Goal: Information Seeking & Learning: Learn about a topic

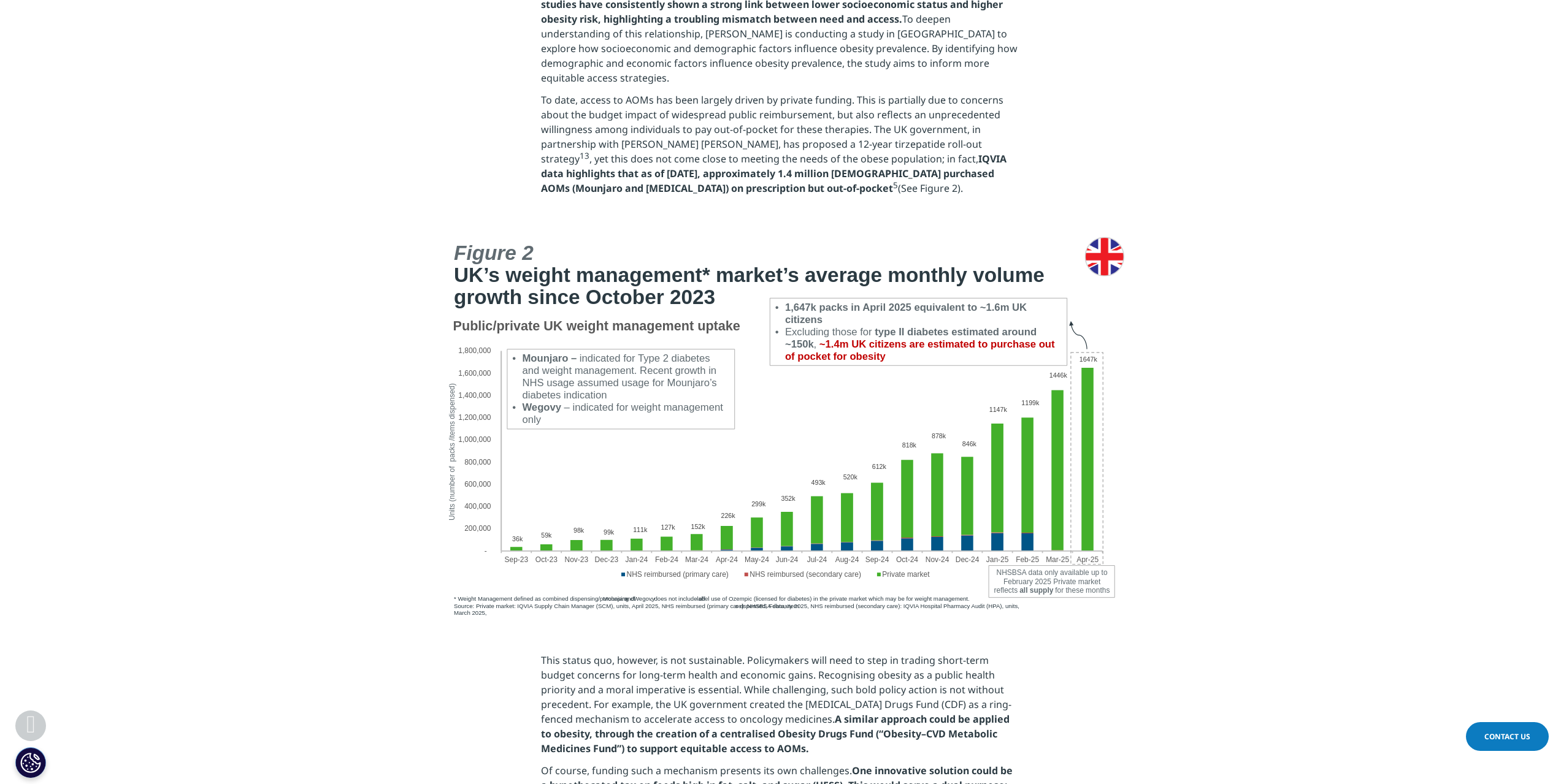
scroll to position [2882, 0]
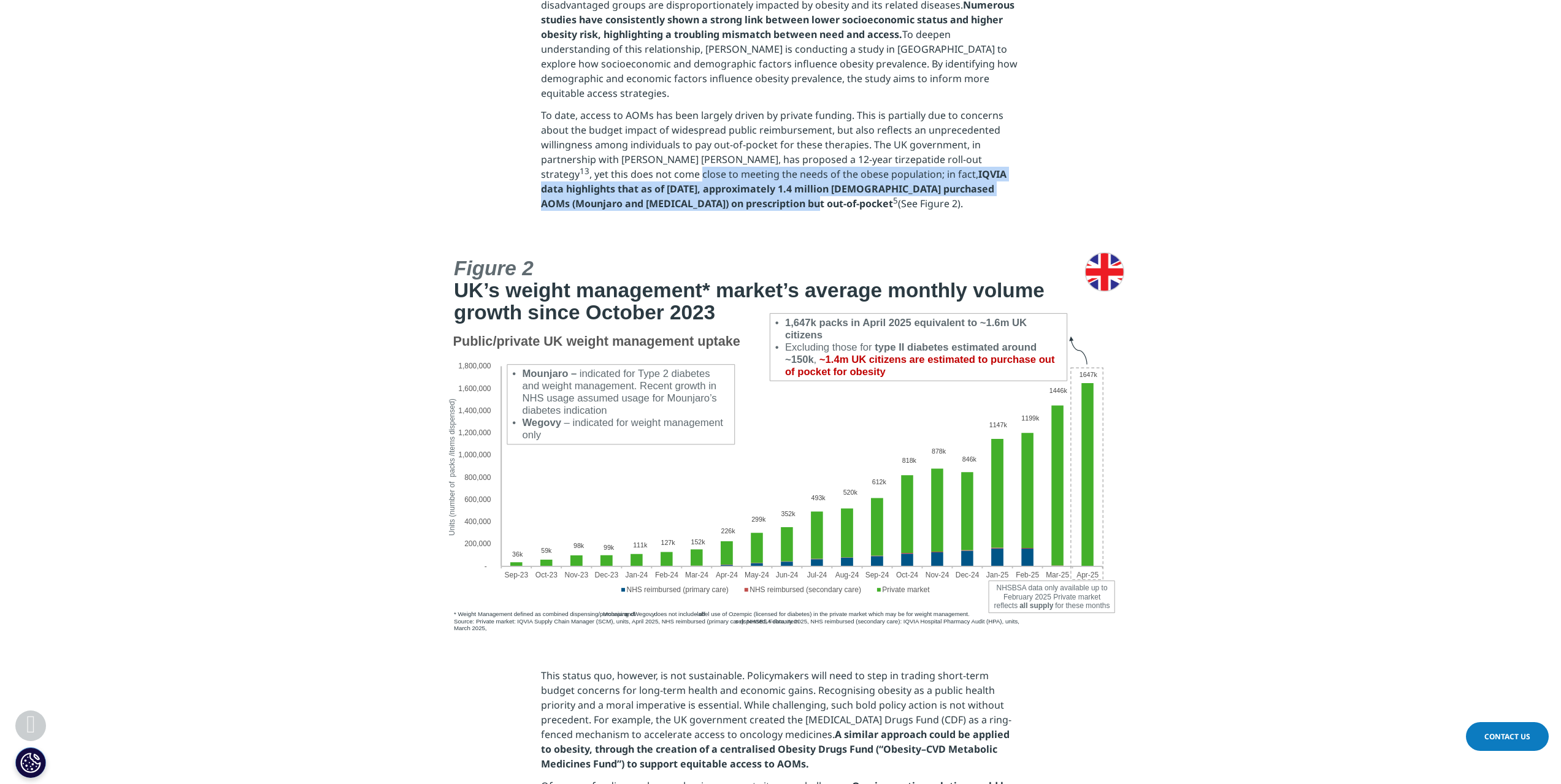
drag, startPoint x: 625, startPoint y: 156, endPoint x: 535, endPoint y: 124, distance: 95.5
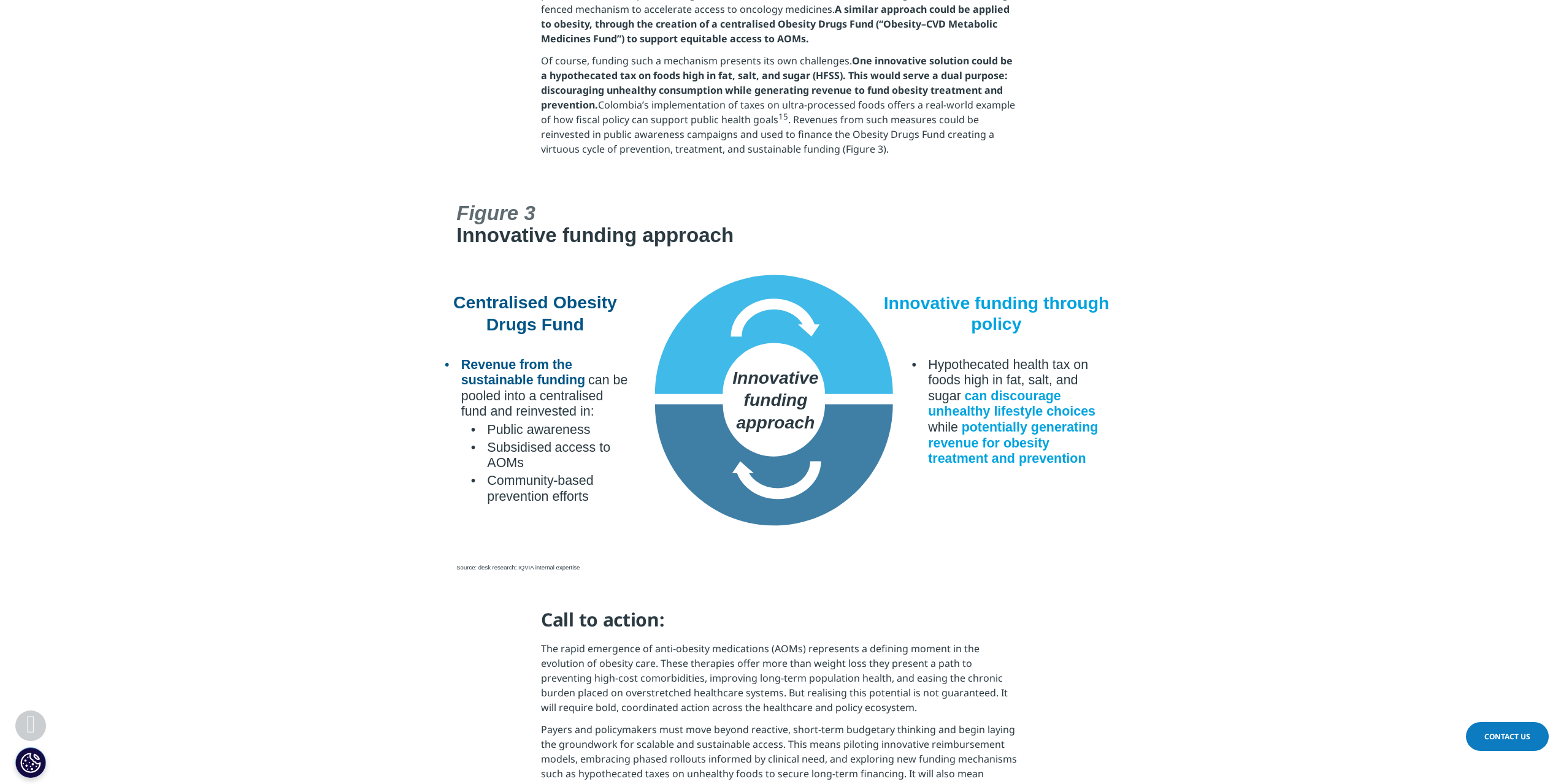
scroll to position [3618, 0]
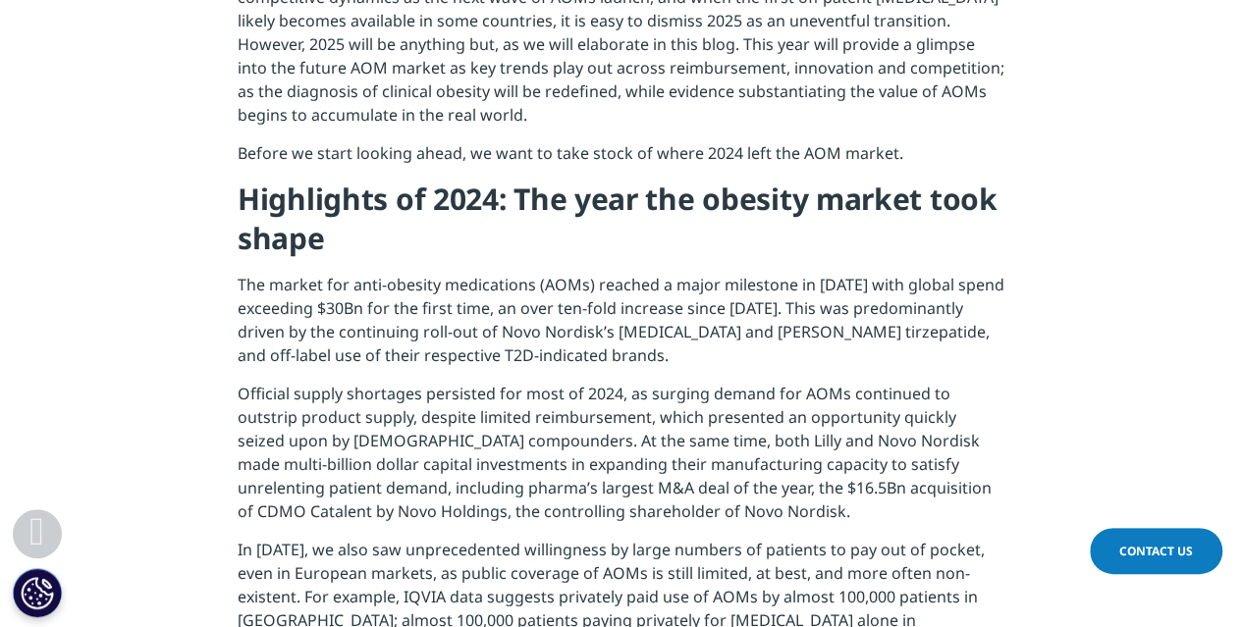
scroll to position [981, 0]
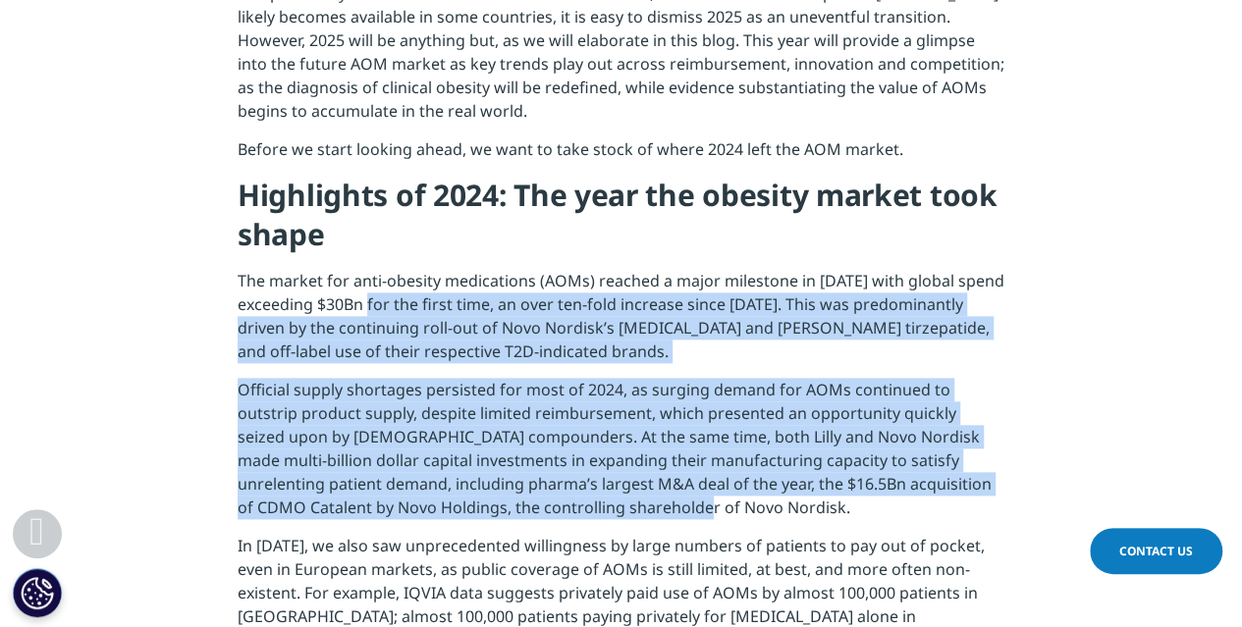
drag, startPoint x: 385, startPoint y: 300, endPoint x: 511, endPoint y: 503, distance: 238.6
click at [511, 503] on div "As 2025 gets underway, we take a look at what lies ahead for the highly dynamic…" at bounding box center [621, 464] width 767 height 1136
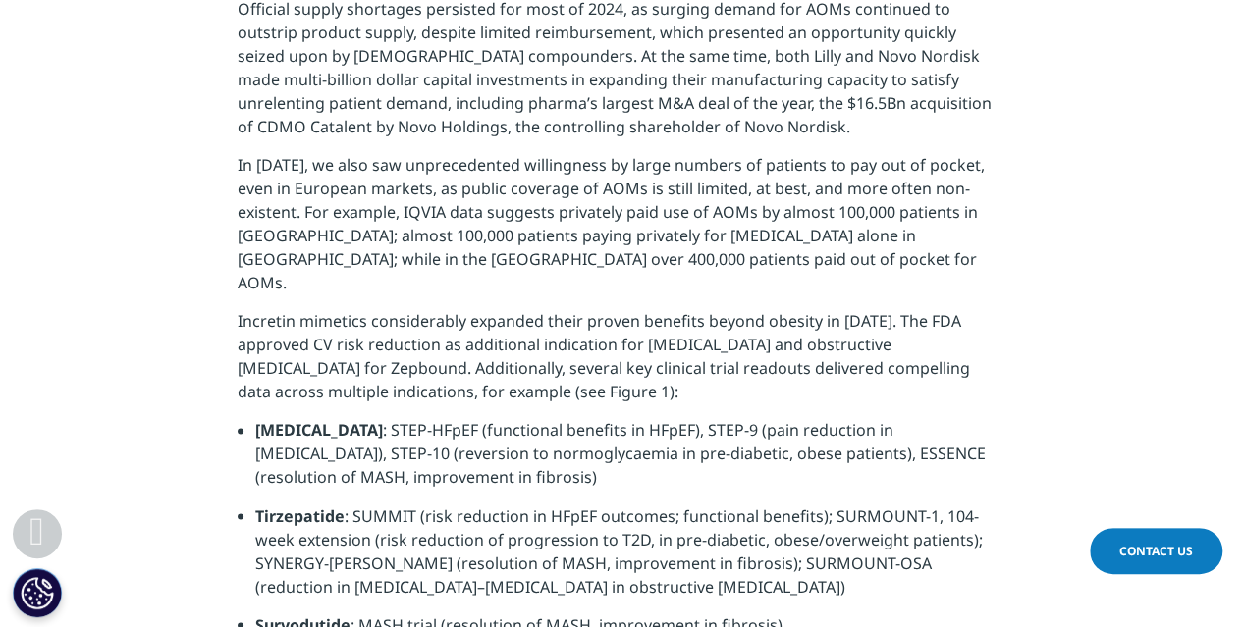
scroll to position [1162, 0]
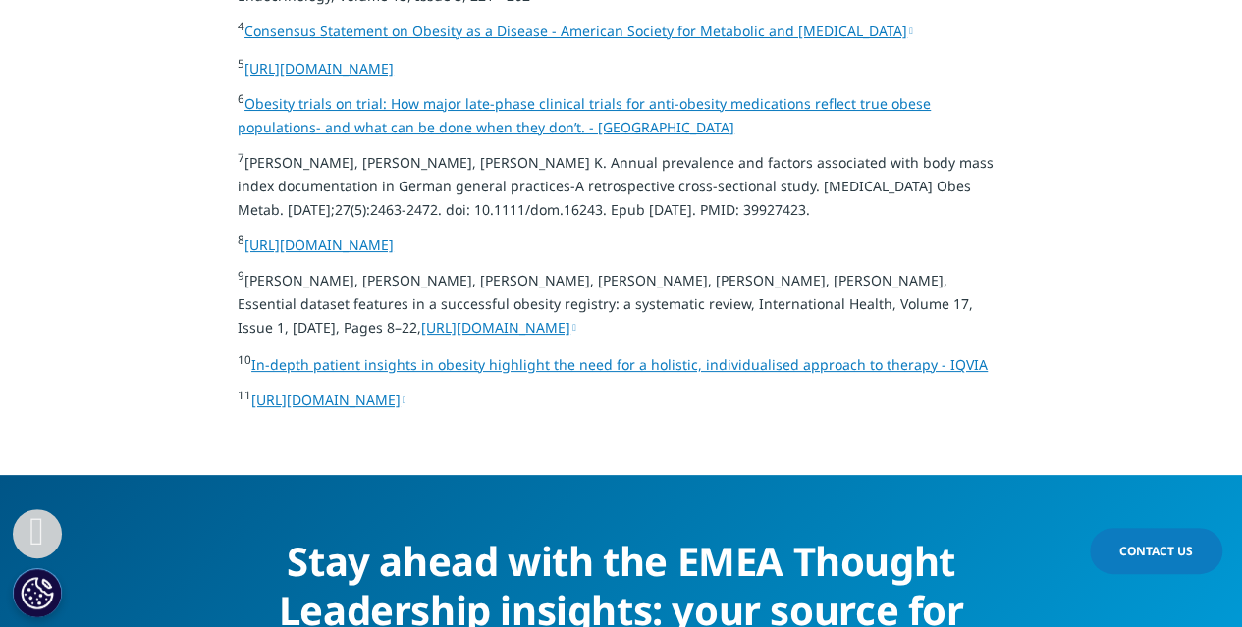
scroll to position [7754, 0]
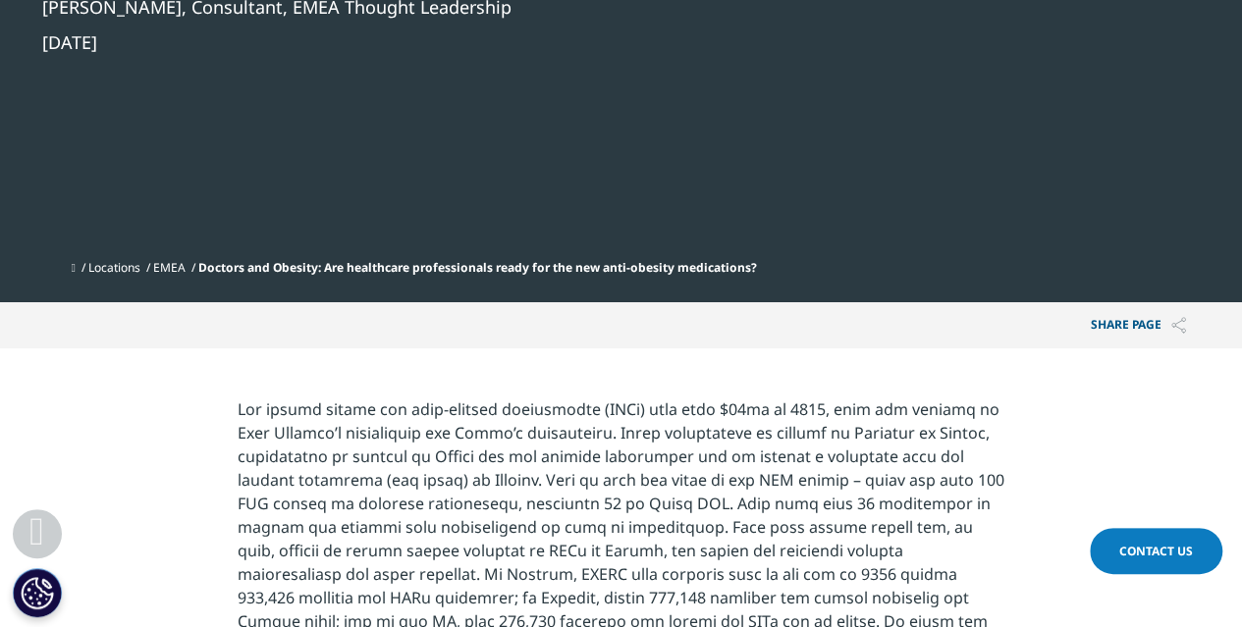
scroll to position [883, 0]
